Goal: Information Seeking & Learning: Learn about a topic

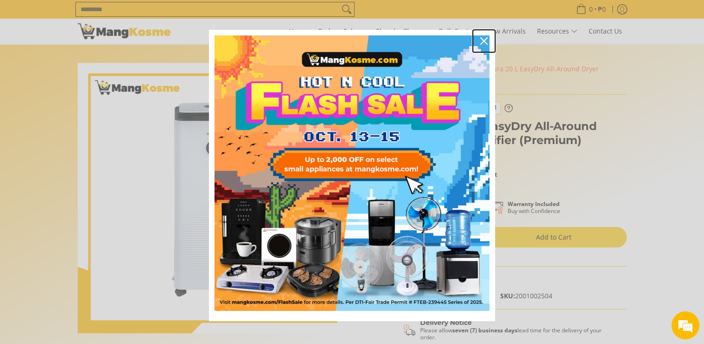
click at [480, 38] on icon "close icon" at bounding box center [483, 40] width 7 height 7
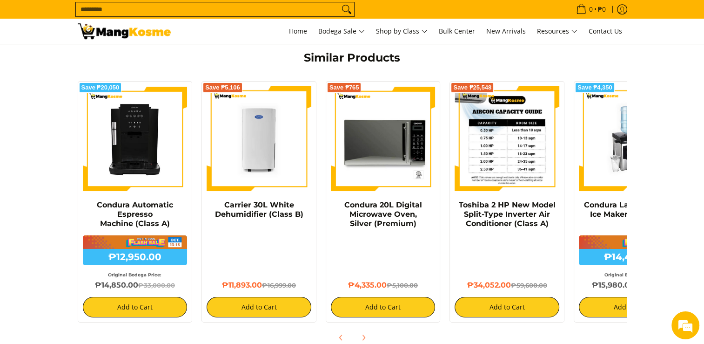
scroll to position [698, 0]
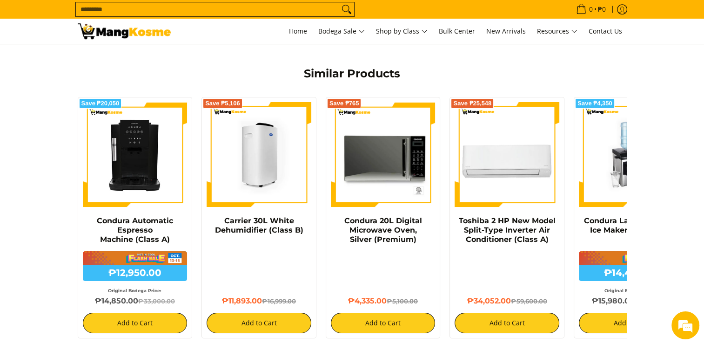
click at [268, 153] on img at bounding box center [259, 154] width 105 height 105
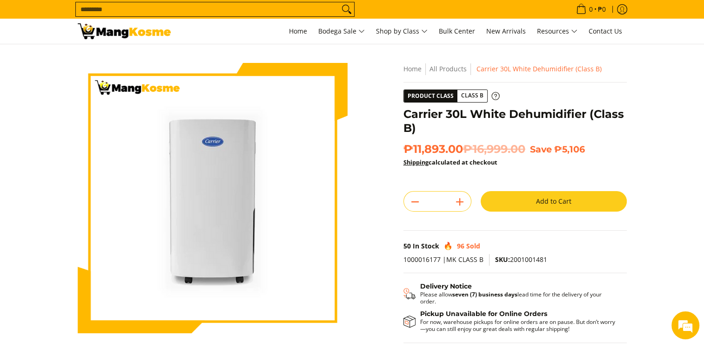
click at [492, 95] on icon at bounding box center [496, 96] width 8 height 8
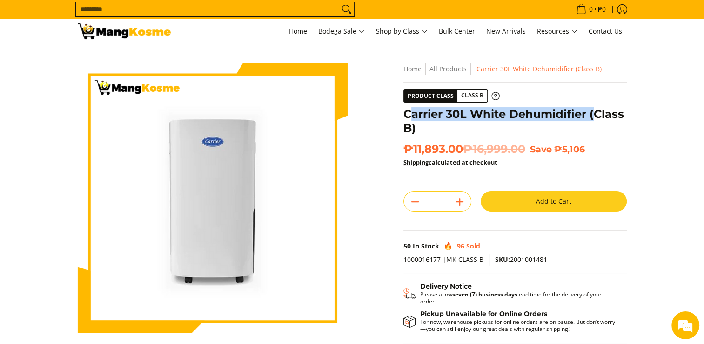
drag, startPoint x: 407, startPoint y: 112, endPoint x: 595, endPoint y: 109, distance: 187.6
click at [595, 109] on h1 "Carrier 30L White Dehumidifier (Class B)" at bounding box center [515, 121] width 223 height 28
drag, startPoint x: 595, startPoint y: 109, endPoint x: 474, endPoint y: 113, distance: 121.1
click at [474, 113] on h1 "Carrier 30L White Dehumidifier (Class B)" at bounding box center [515, 121] width 223 height 28
click at [483, 113] on h1 "Carrier 30L White Dehumidifier (Class B)" at bounding box center [515, 121] width 223 height 28
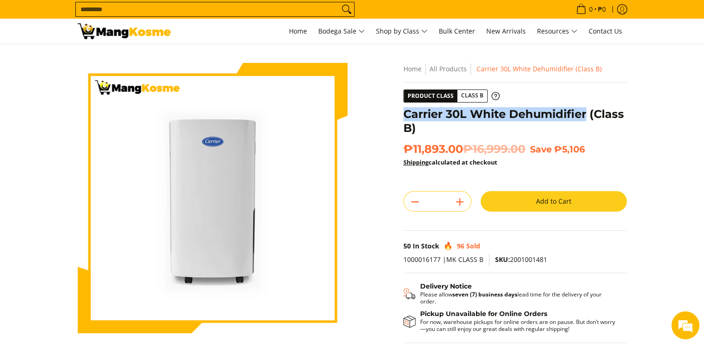
drag, startPoint x: 404, startPoint y: 111, endPoint x: 586, endPoint y: 112, distance: 181.6
click at [586, 112] on h1 "Carrier 30L White Dehumidifier (Class B)" at bounding box center [515, 121] width 223 height 28
copy h1 "Carrier 30L White Dehumidifier"
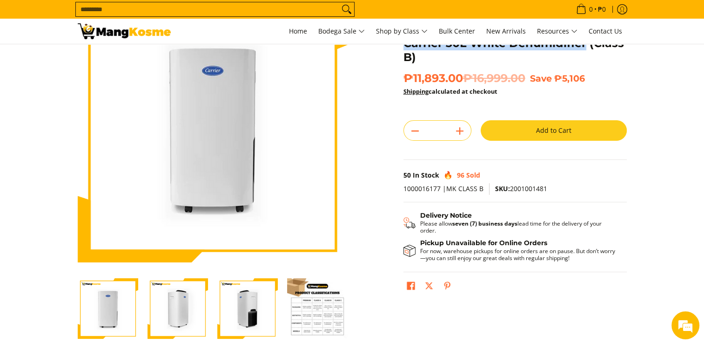
scroll to position [93, 0]
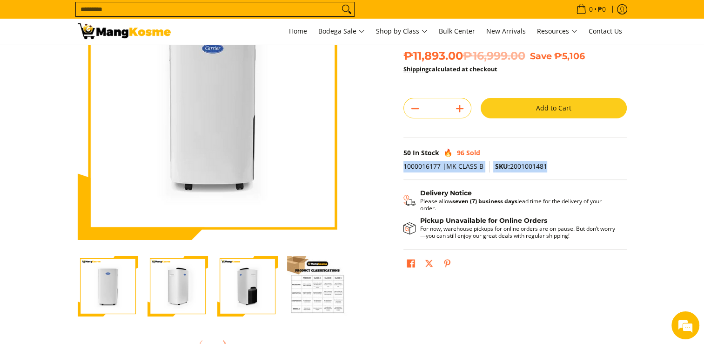
drag, startPoint x: 546, startPoint y: 165, endPoint x: 405, endPoint y: 162, distance: 141.1
click at [405, 162] on p "1000016177 |MK CLASS B SKU: 2001001481" at bounding box center [515, 170] width 223 height 19
copy p "1000016177 |MK CLASS B SKU: 2001001481"
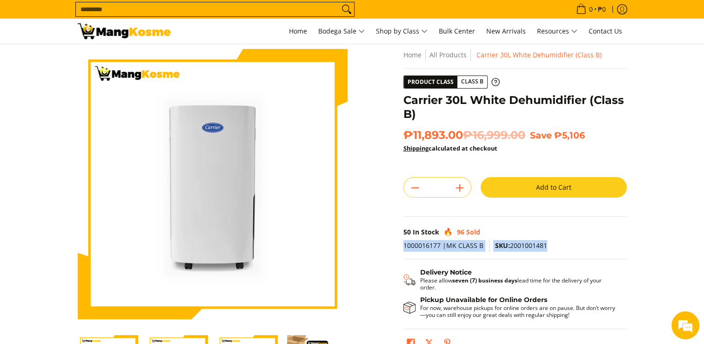
scroll to position [0, 0]
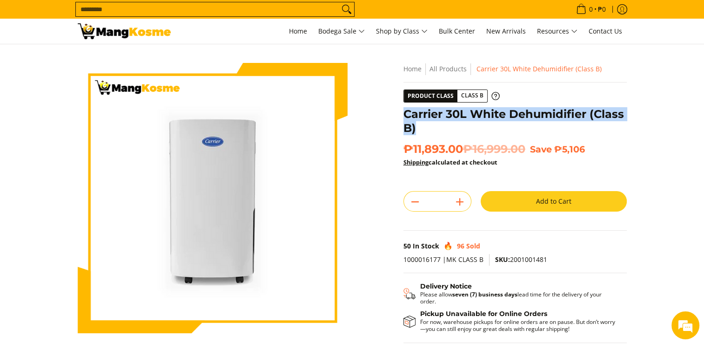
drag, startPoint x: 419, startPoint y: 126, endPoint x: 405, endPoint y: 116, distance: 17.8
click at [405, 116] on h1 "Carrier 30L White Dehumidifier (Class B)" at bounding box center [515, 121] width 223 height 28
copy h1 "Carrier 30L White Dehumidifier (Class B)"
click at [405, 116] on h1 "Carrier 30L White Dehumidifier (Class B)" at bounding box center [515, 121] width 223 height 28
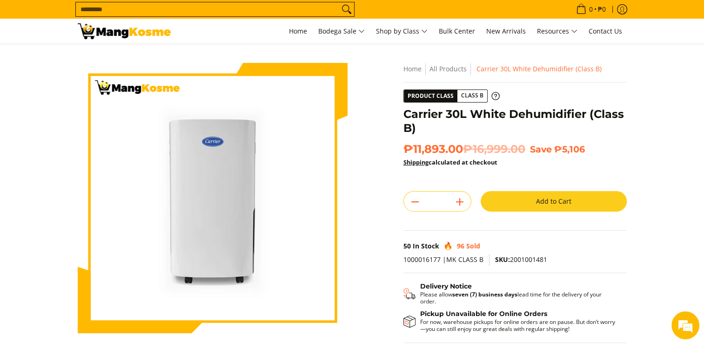
click at [644, 157] on section "Skip to Main Content Enable zoom Disable zoom Enable zoom Disable zoom Enable z…" at bounding box center [352, 256] width 704 height 425
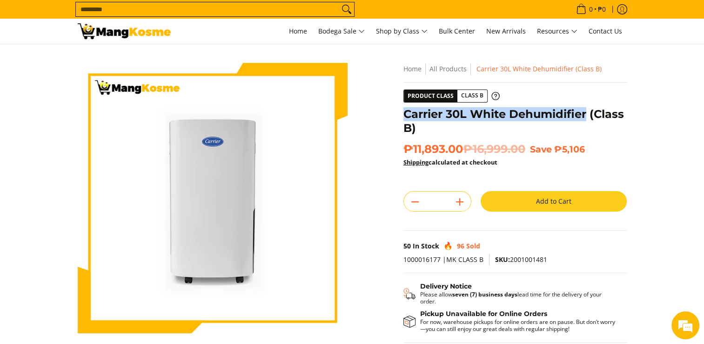
drag, startPoint x: 406, startPoint y: 111, endPoint x: 588, endPoint y: 115, distance: 182.1
click at [588, 115] on h1 "Carrier 30L White Dehumidifier (Class B)" at bounding box center [515, 121] width 223 height 28
copy h1 "Carrier 30L White Dehumidifier"
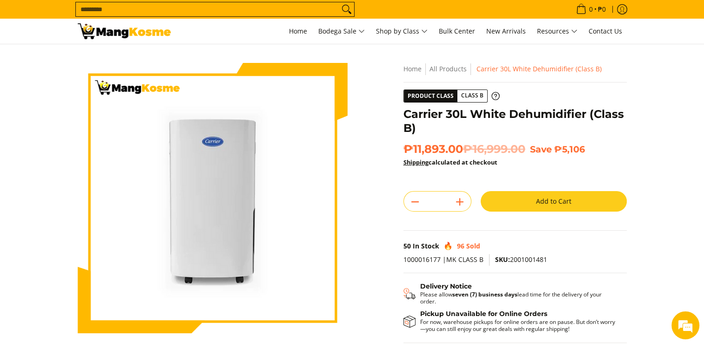
click at [665, 217] on section "Skip to Main Content Enable zoom Disable zoom Enable zoom Disable zoom Enable z…" at bounding box center [352, 256] width 704 height 425
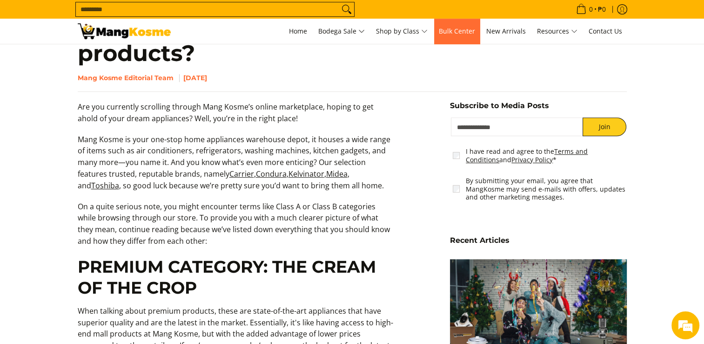
scroll to position [419, 0]
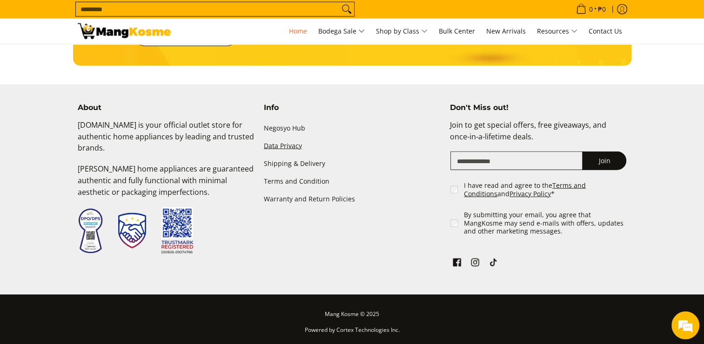
scroll to position [0, 740]
click at [313, 161] on link "Shipping & Delivery" at bounding box center [352, 164] width 177 height 18
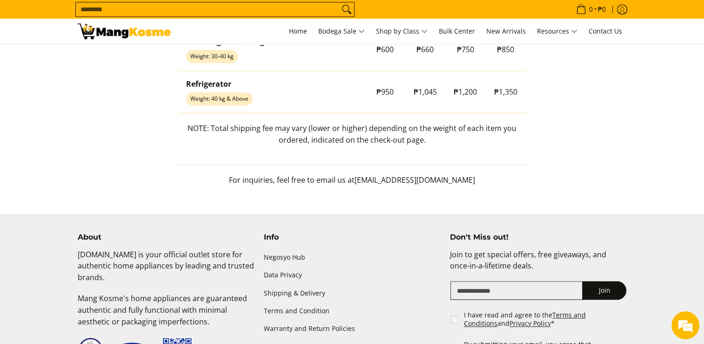
scroll to position [978, 0]
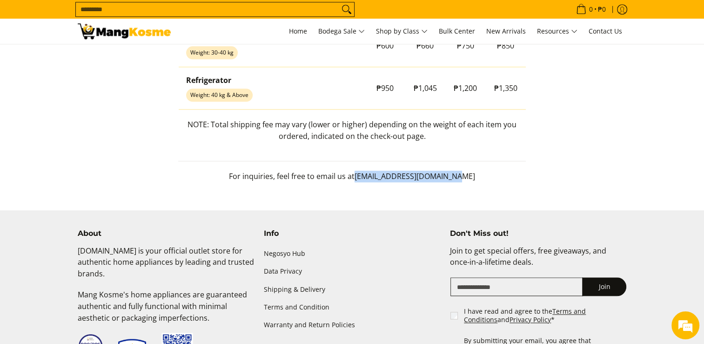
drag, startPoint x: 363, startPoint y: 174, endPoint x: 467, endPoint y: 174, distance: 104.3
click at [467, 174] on span "[EMAIL_ADDRESS][DOMAIN_NAME]" at bounding box center [415, 176] width 121 height 10
copy span "[EMAIL_ADDRESS][DOMAIN_NAME]"
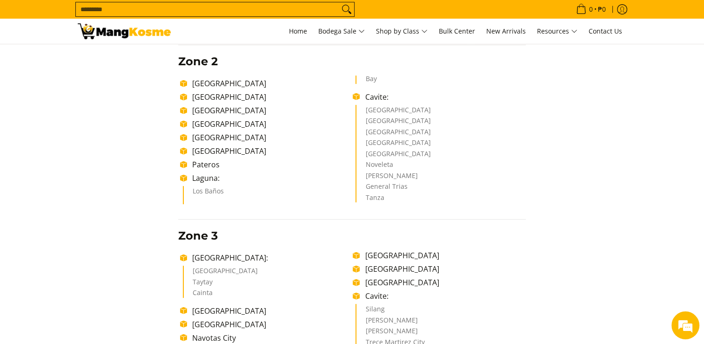
scroll to position [0, 0]
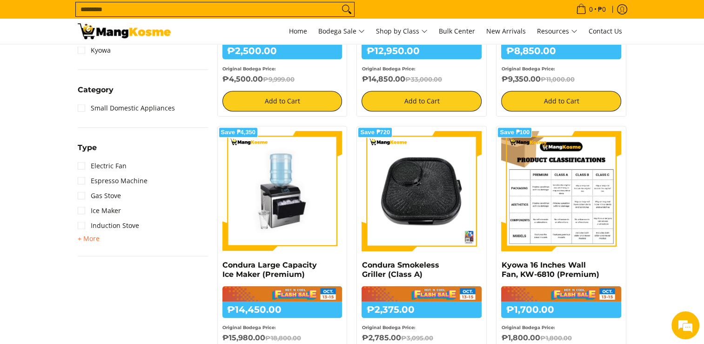
scroll to position [372, 0]
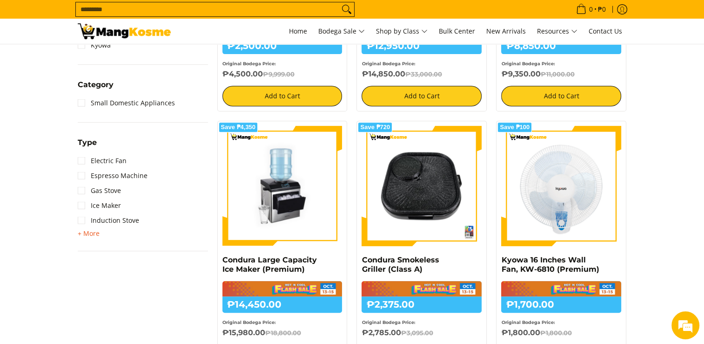
click at [85, 230] on span "+ More" at bounding box center [89, 233] width 22 height 7
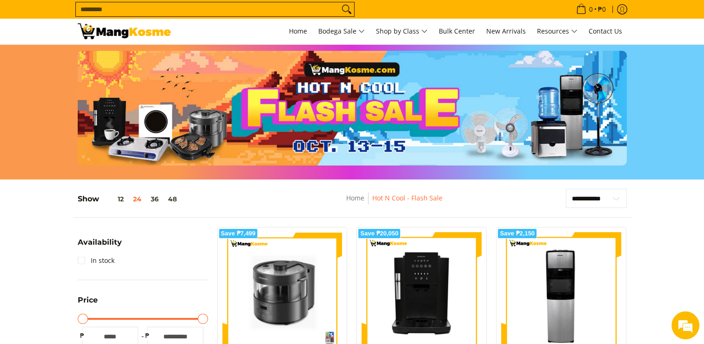
scroll to position [0, 0]
